Goal: Transaction & Acquisition: Purchase product/service

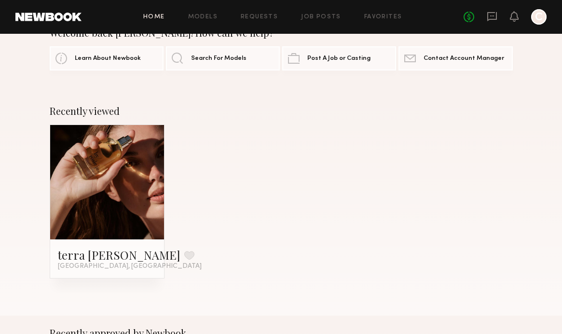
scroll to position [35, 0]
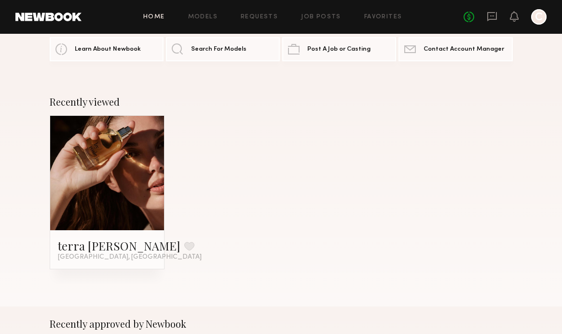
click at [87, 257] on span "Los Angeles, CA" at bounding box center [130, 257] width 144 height 8
click at [96, 245] on link "terra jo w." at bounding box center [119, 245] width 123 height 15
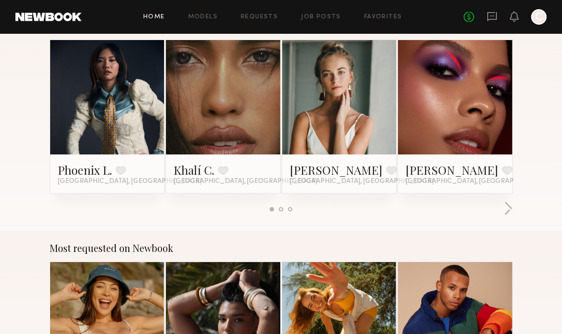
scroll to position [524, 0]
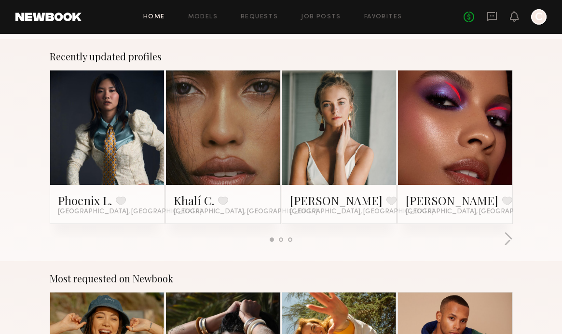
click at [224, 143] on link at bounding box center [223, 127] width 53 height 114
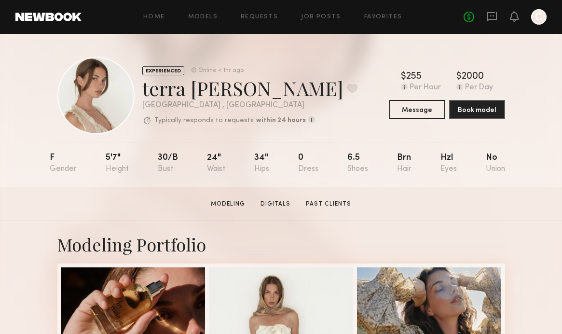
click at [115, 165] on div "5'7"" at bounding box center [117, 163] width 23 height 20
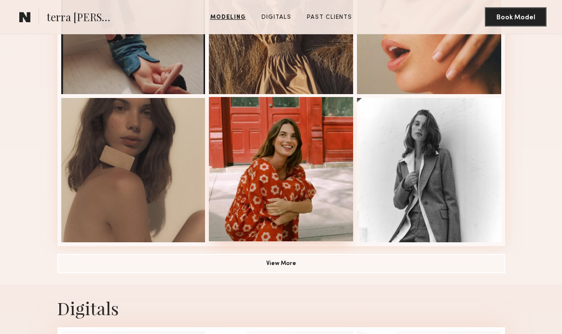
scroll to position [602, 0]
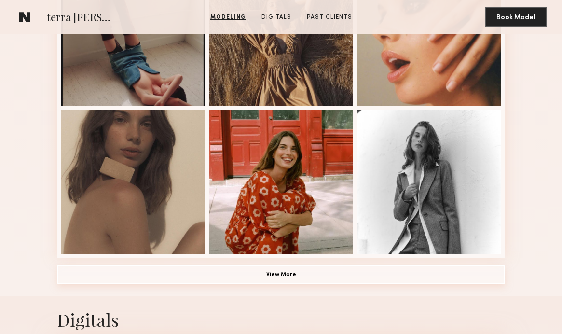
click at [286, 275] on button "View More" at bounding box center [281, 274] width 448 height 19
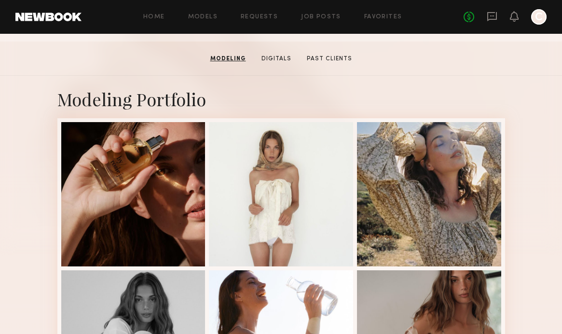
scroll to position [0, 0]
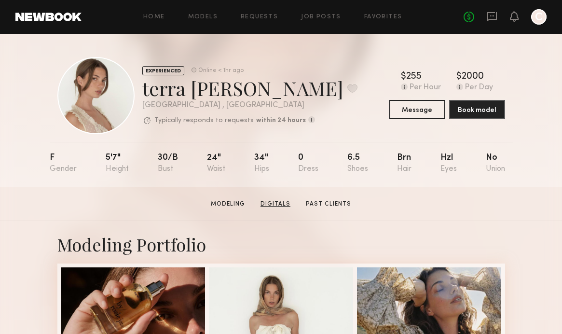
click at [266, 208] on link "Digitals" at bounding box center [276, 204] width 38 height 9
click at [328, 203] on link "Past Clients" at bounding box center [328, 204] width 53 height 9
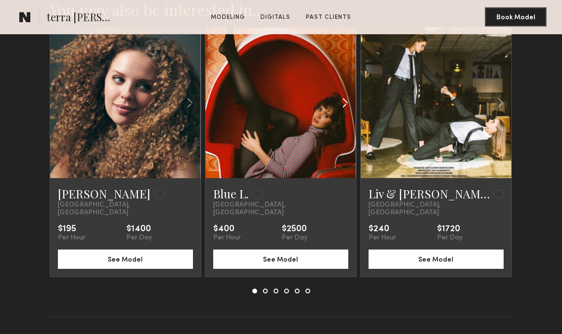
scroll to position [1967, 0]
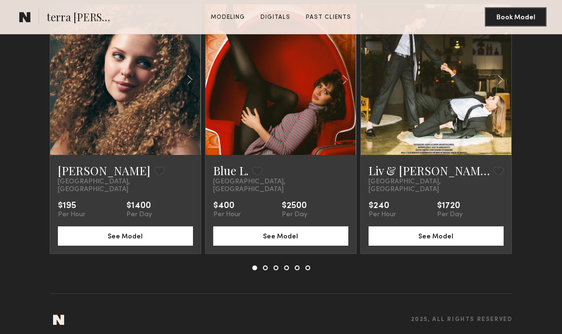
click at [264, 265] on button at bounding box center [265, 267] width 5 height 5
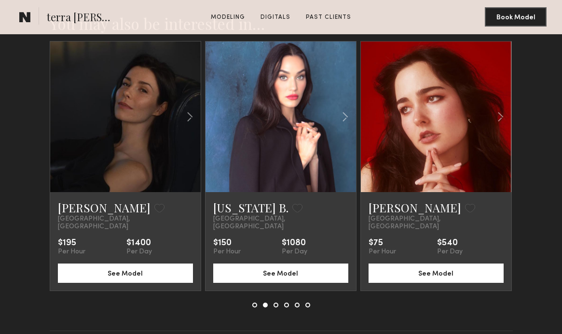
scroll to position [1927, 0]
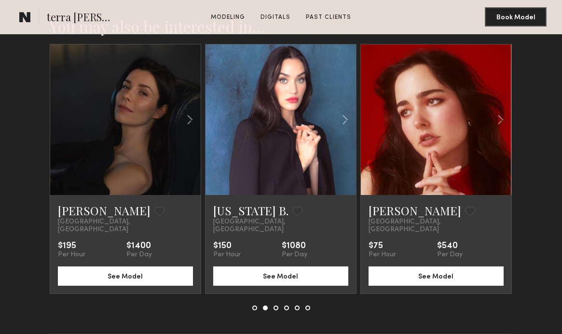
click at [279, 305] on div at bounding box center [281, 307] width 58 height 5
click at [276, 305] on button at bounding box center [276, 307] width 5 height 5
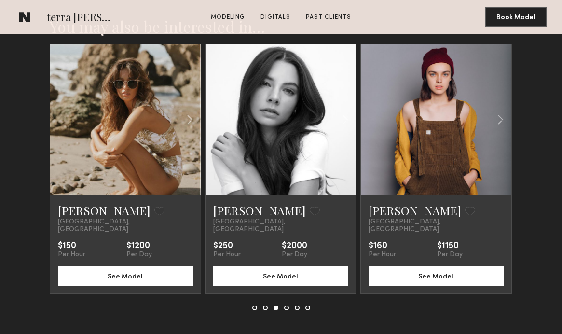
click at [288, 305] on button at bounding box center [286, 307] width 5 height 5
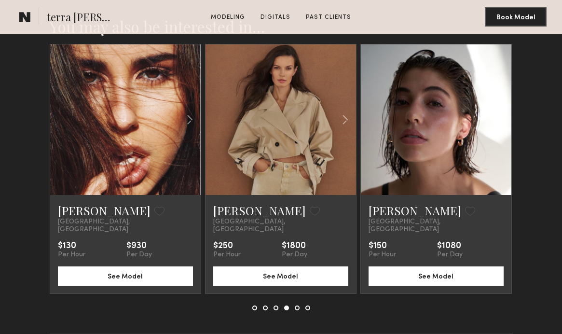
click at [298, 305] on button at bounding box center [297, 307] width 5 height 5
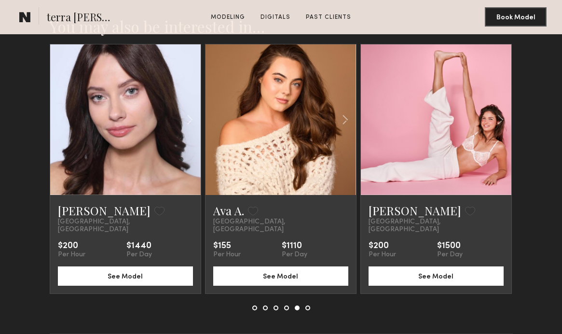
click at [306, 305] on button at bounding box center [307, 307] width 5 height 5
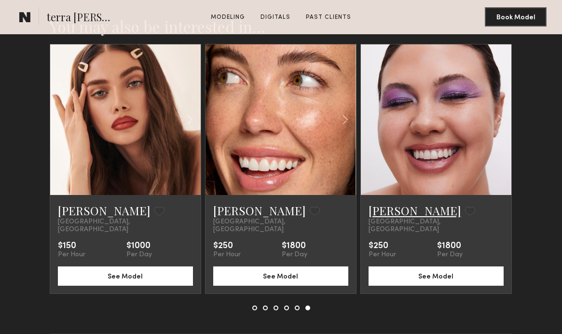
click at [401, 215] on link "Hannah R." at bounding box center [415, 210] width 93 height 15
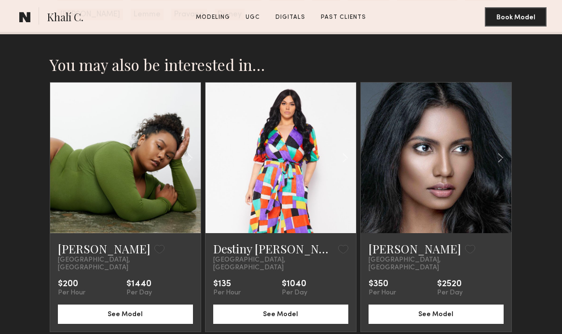
scroll to position [1612, 0]
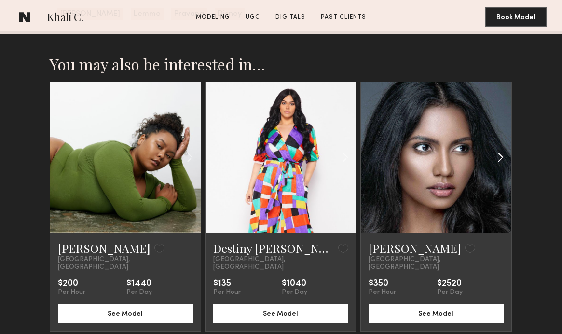
click at [497, 148] on common-icon at bounding box center [501, 157] width 14 height 18
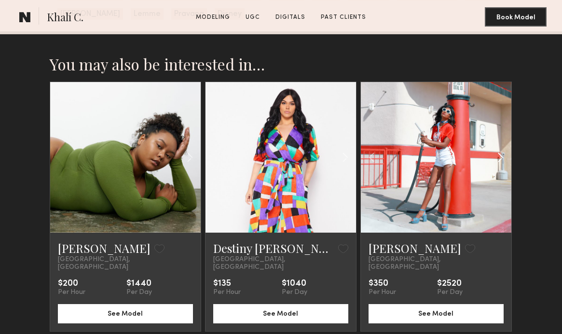
click at [503, 148] on common-icon at bounding box center [501, 157] width 14 height 18
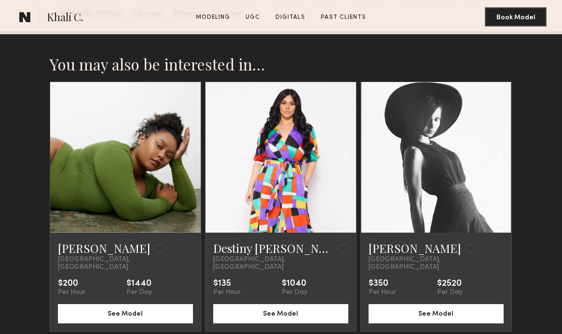
click at [502, 148] on common-icon at bounding box center [501, 157] width 14 height 18
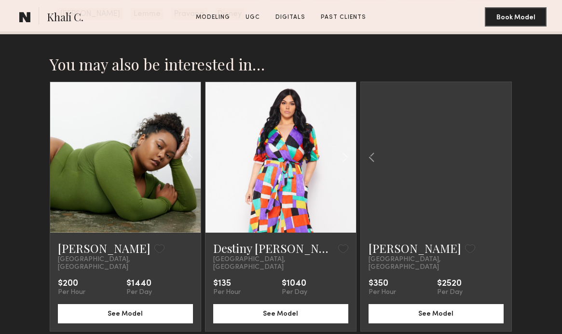
scroll to position [1670, 0]
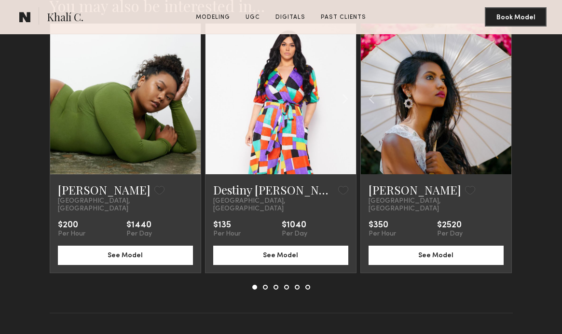
click at [265, 285] on button at bounding box center [265, 287] width 5 height 5
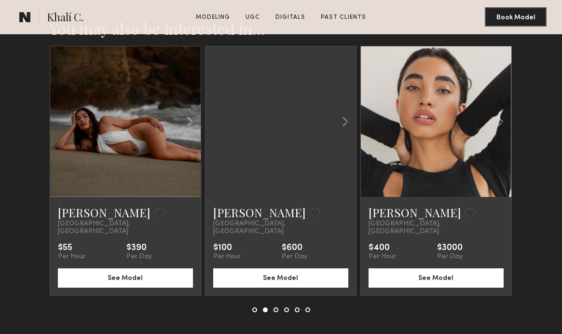
scroll to position [1647, 0]
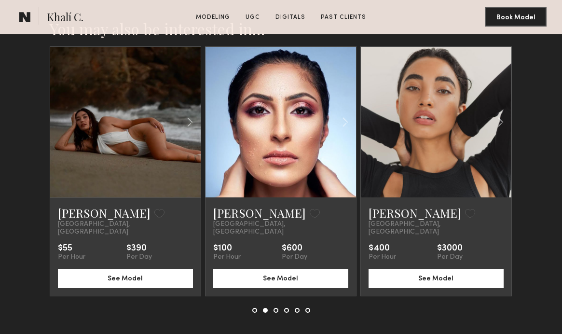
click at [277, 308] on button at bounding box center [276, 310] width 5 height 5
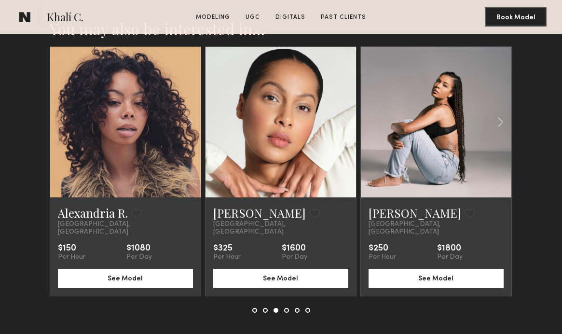
click at [286, 308] on button at bounding box center [286, 310] width 5 height 5
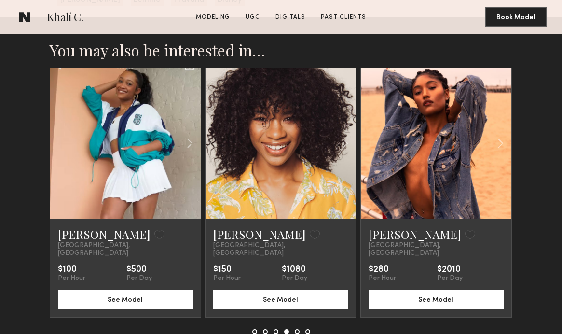
scroll to position [1618, 0]
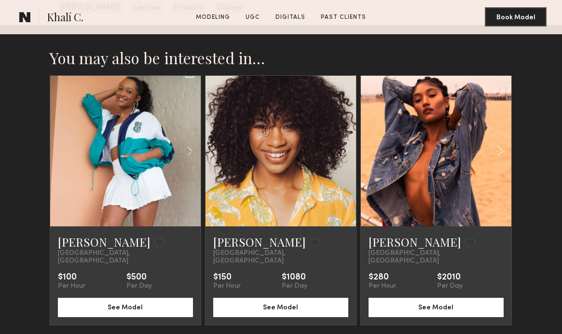
click at [280, 175] on link at bounding box center [280, 151] width 51 height 151
click at [297, 333] on button at bounding box center [297, 339] width 5 height 5
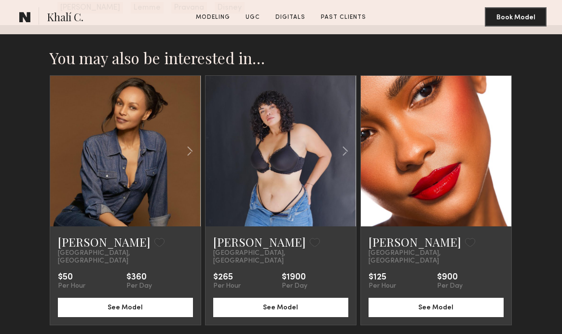
click at [308, 333] on button at bounding box center [307, 339] width 5 height 5
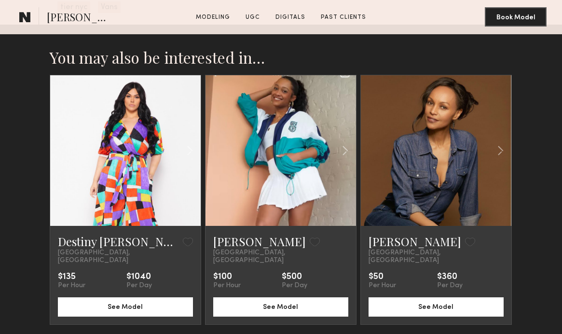
scroll to position [1600, 0]
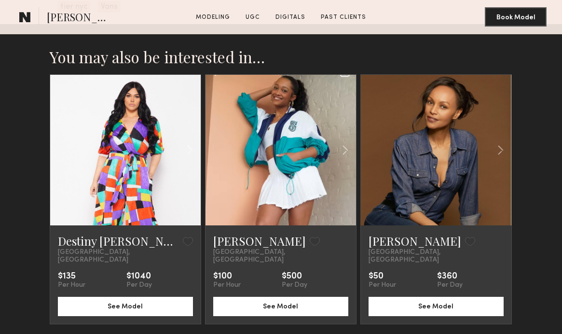
click at [271, 333] on button at bounding box center [270, 338] width 5 height 5
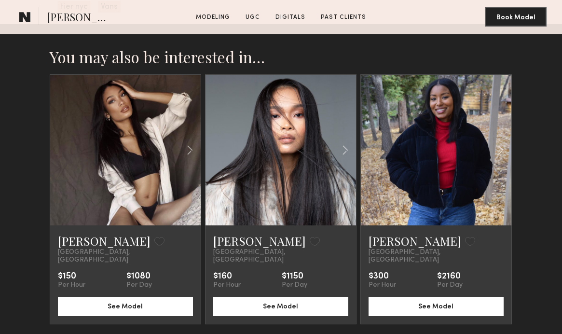
click at [280, 333] on button at bounding box center [281, 338] width 5 height 5
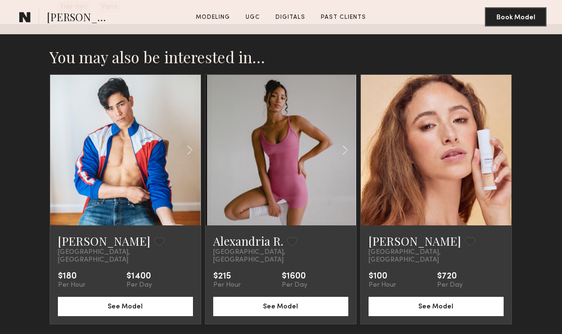
click at [291, 333] on button at bounding box center [292, 338] width 5 height 5
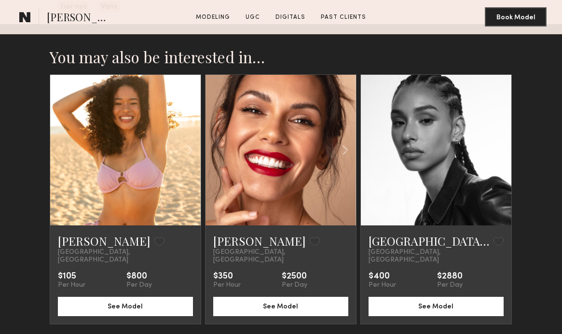
click at [303, 333] on button at bounding box center [302, 338] width 5 height 5
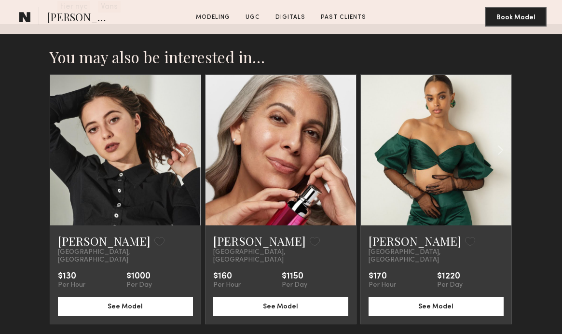
click at [292, 333] on button at bounding box center [292, 338] width 5 height 5
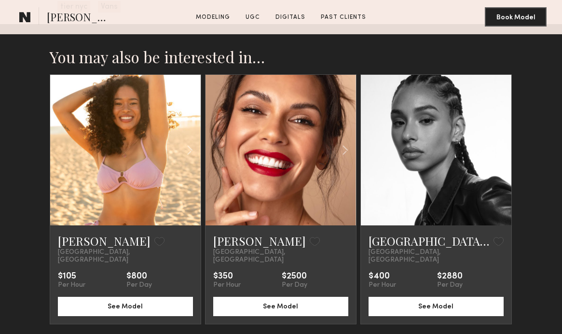
click at [303, 333] on button at bounding box center [302, 338] width 5 height 5
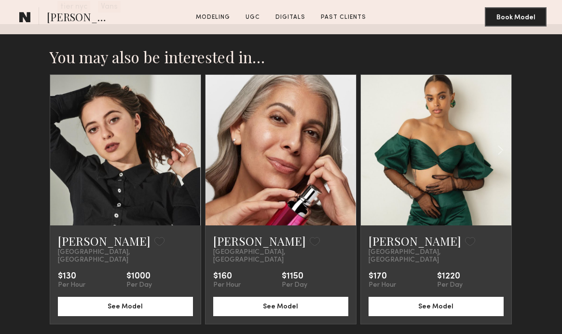
click at [292, 333] on button at bounding box center [292, 338] width 5 height 5
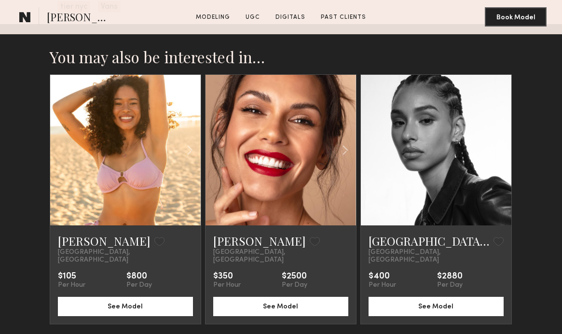
click at [140, 233] on div "[PERSON_NAME] Favorite" at bounding box center [125, 240] width 135 height 15
click at [72, 233] on link "[PERSON_NAME]" at bounding box center [104, 240] width 93 height 15
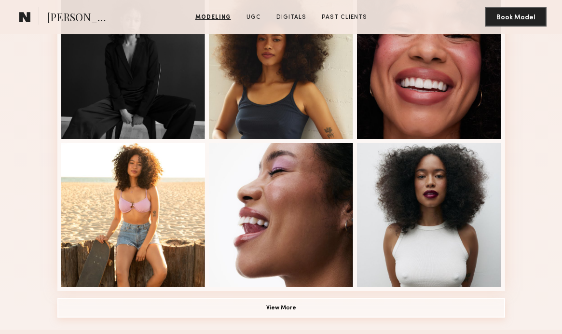
scroll to position [590, 0]
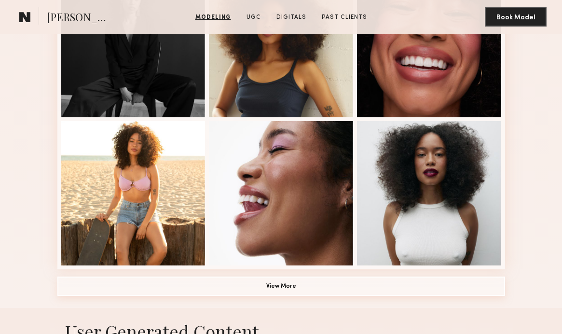
click at [233, 278] on button "View More" at bounding box center [281, 286] width 448 height 19
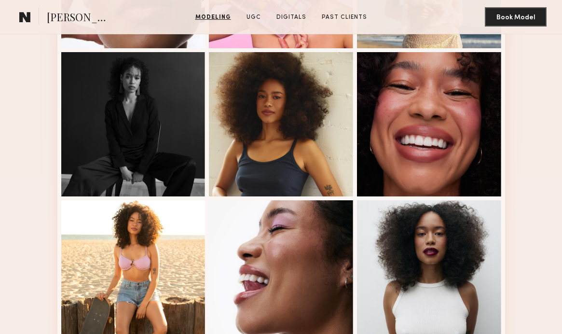
scroll to position [359, 0]
